Goal: Navigation & Orientation: Find specific page/section

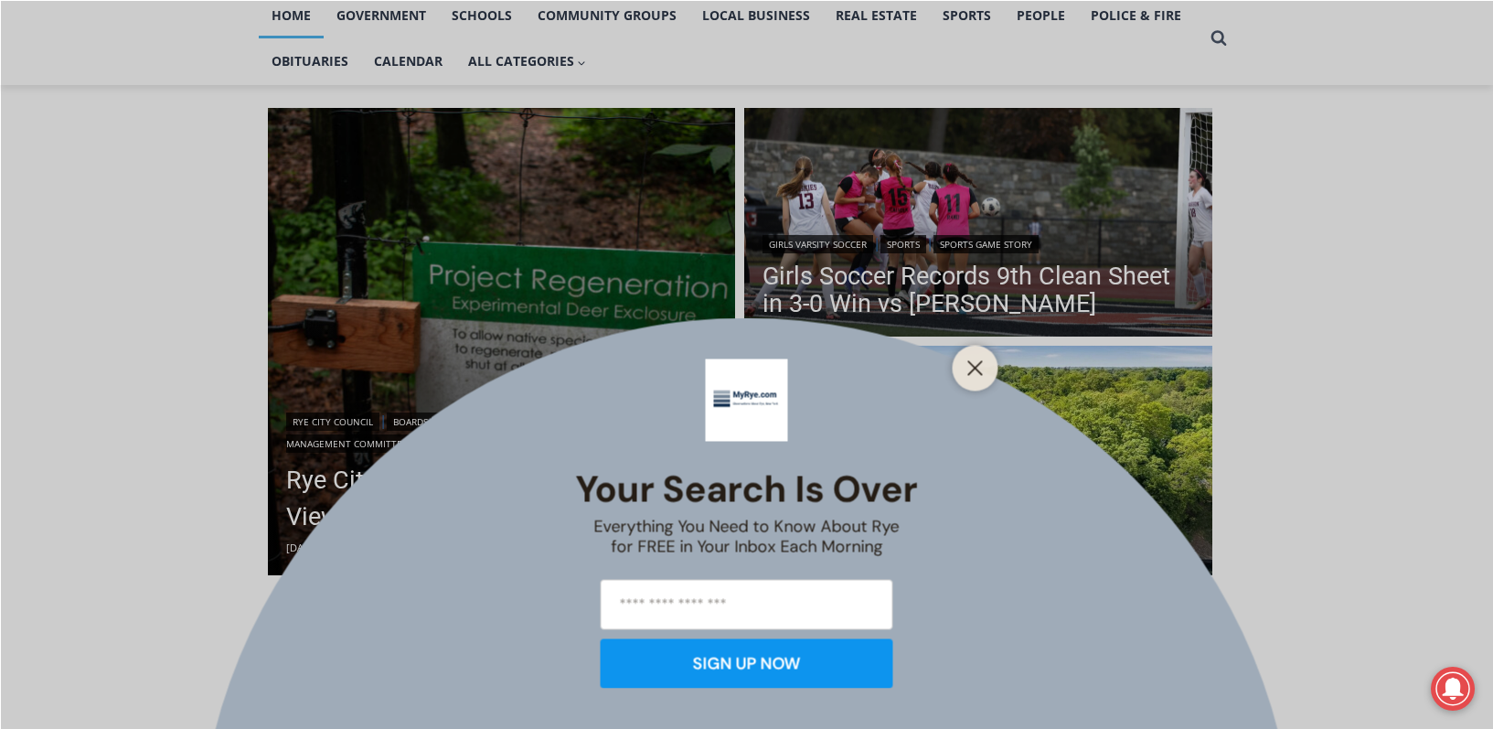
scroll to position [457, 0]
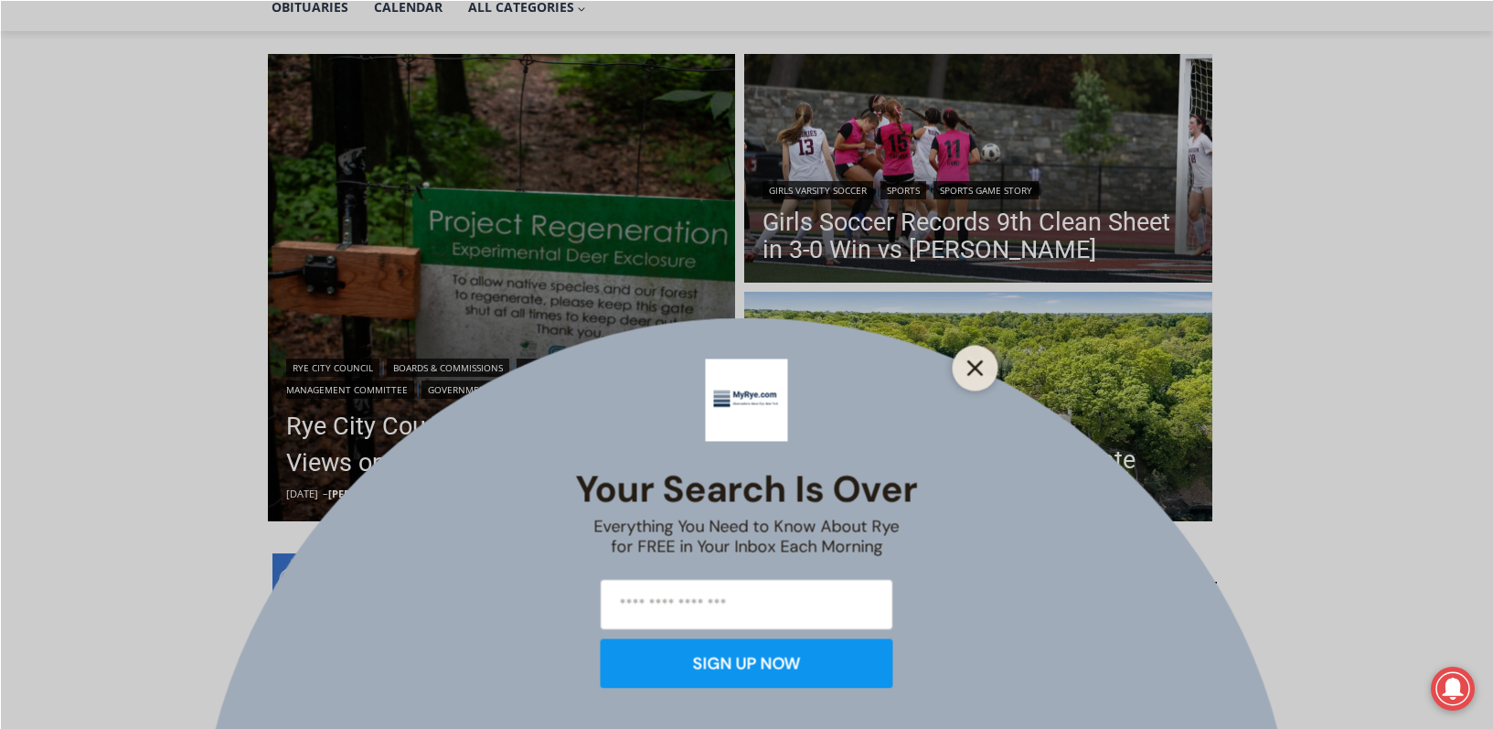
click at [974, 361] on icon "Close" at bounding box center [976, 367] width 16 height 16
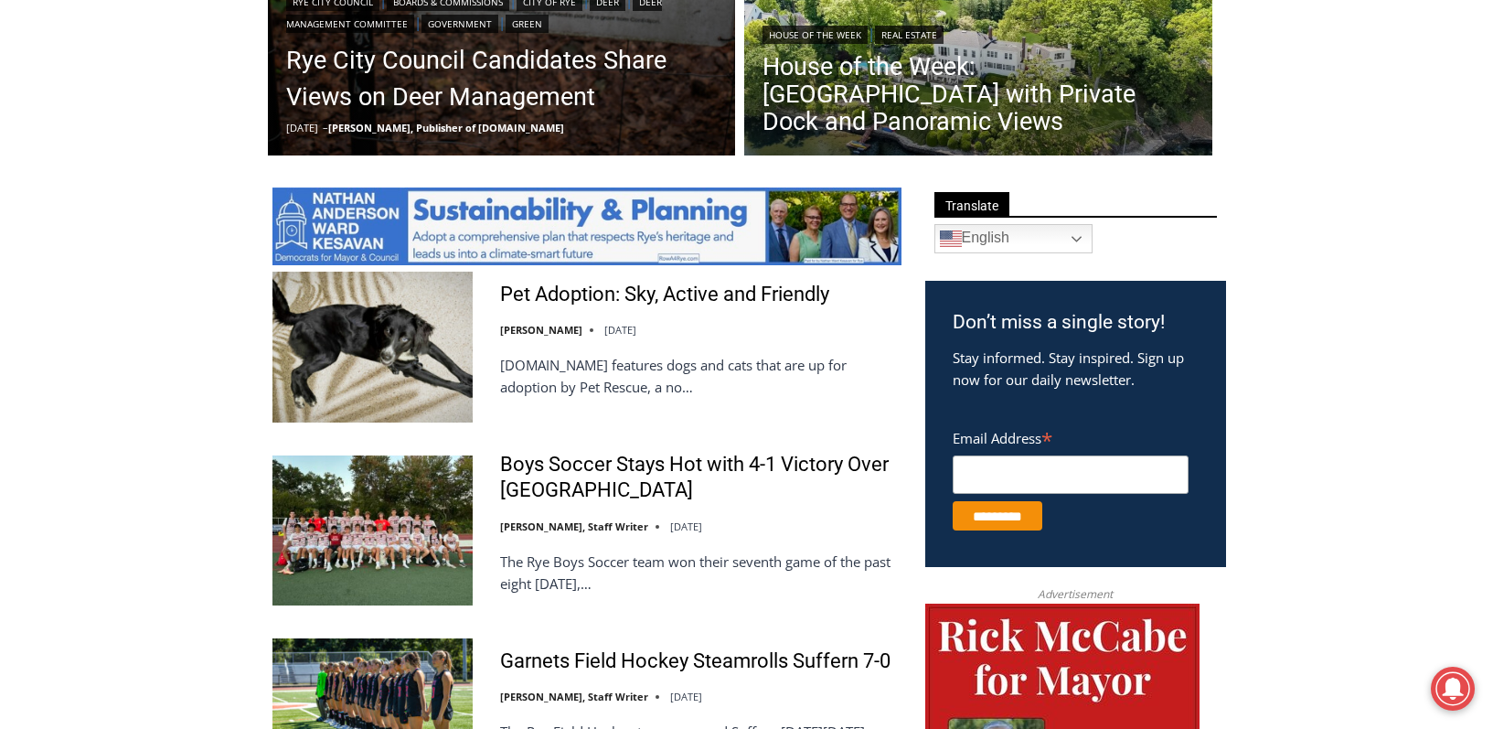
scroll to position [366, 0]
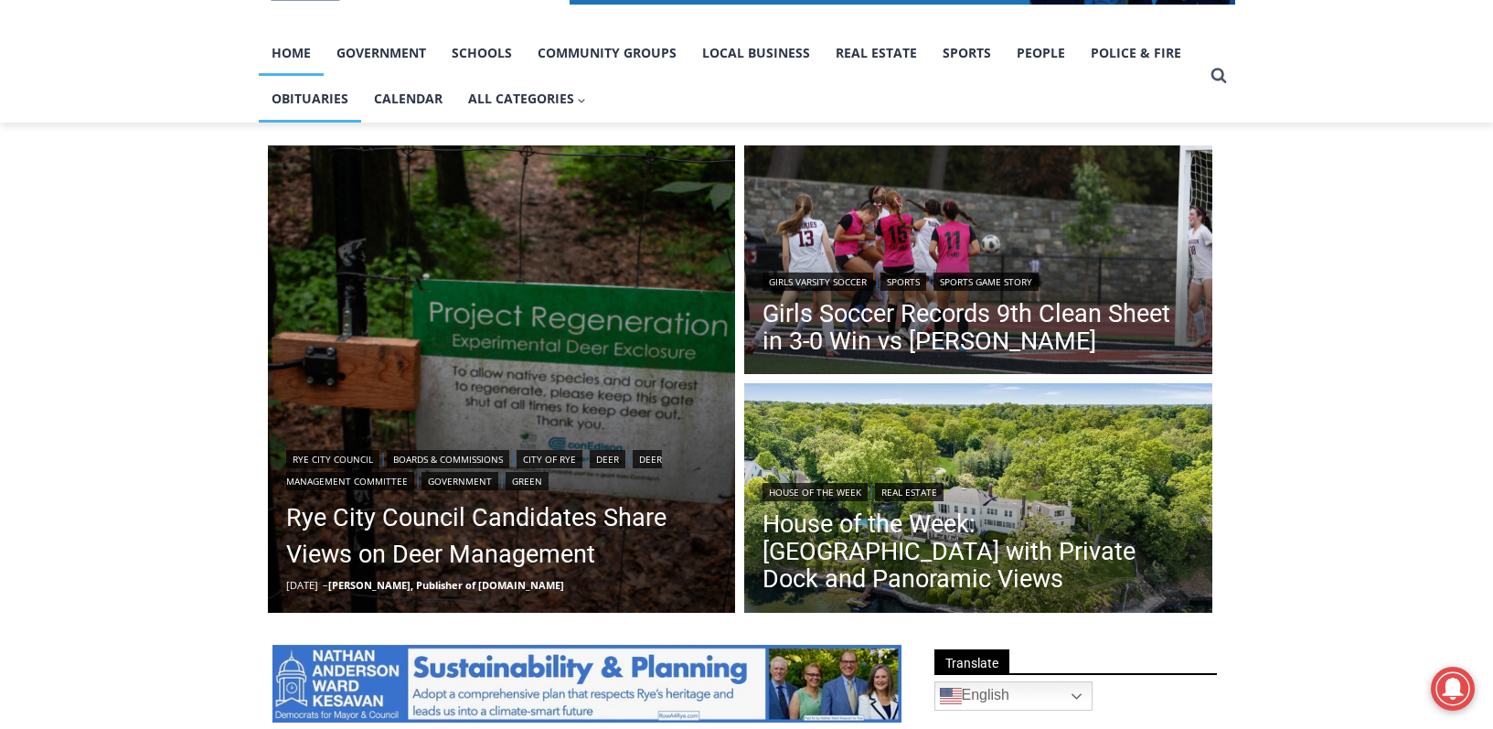
click at [315, 101] on link "Obituaries" at bounding box center [310, 99] width 102 height 46
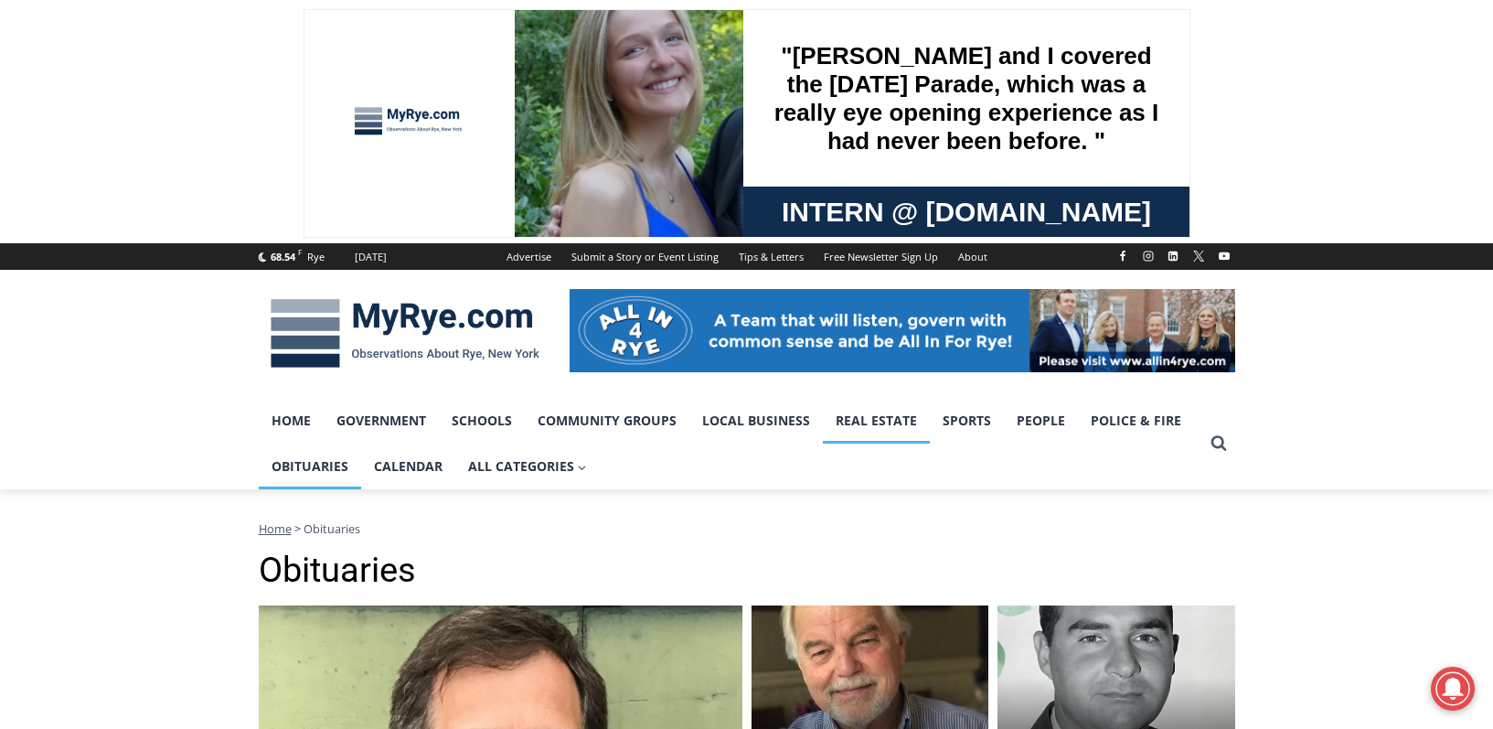
click at [871, 427] on link "Real Estate" at bounding box center [876, 421] width 107 height 46
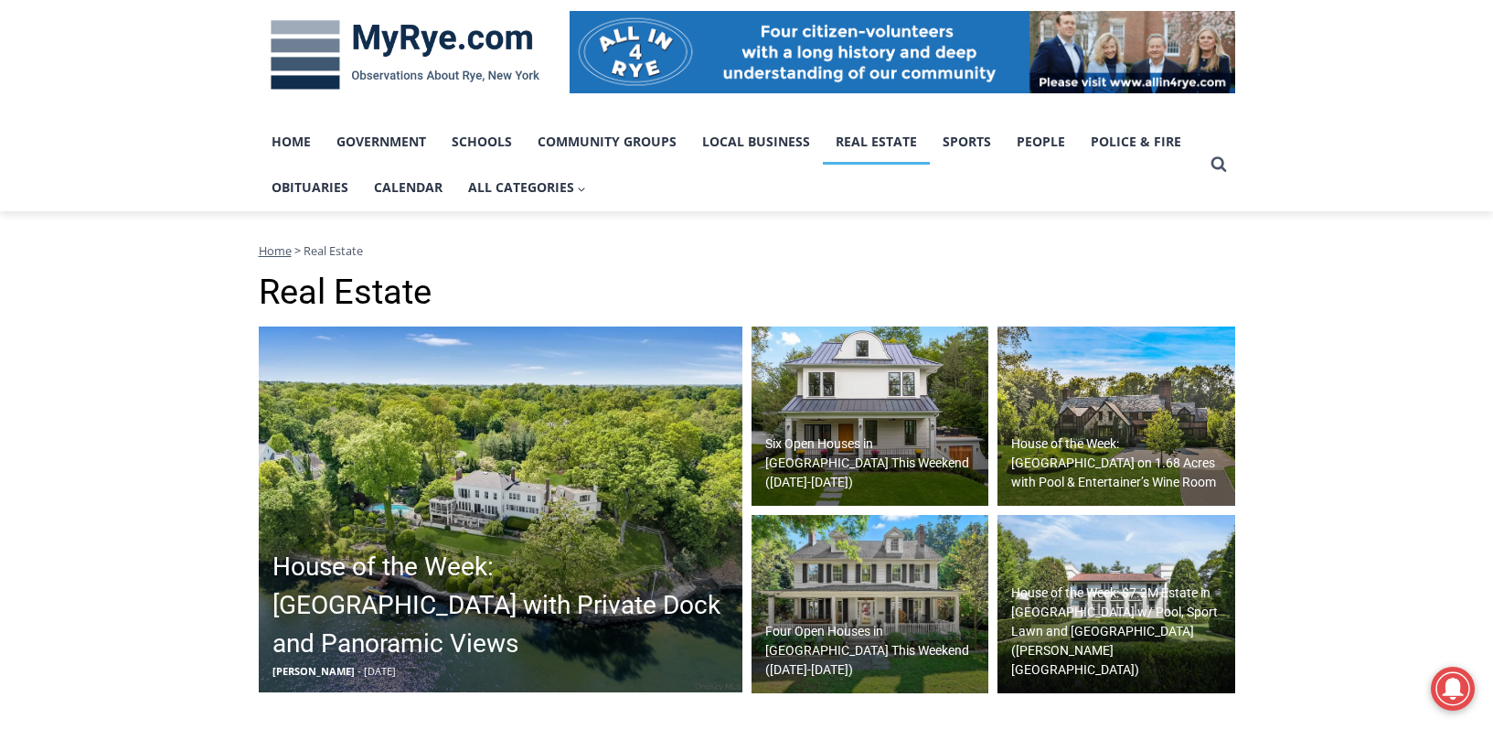
scroll to position [91, 0]
